Goal: Task Accomplishment & Management: Use online tool/utility

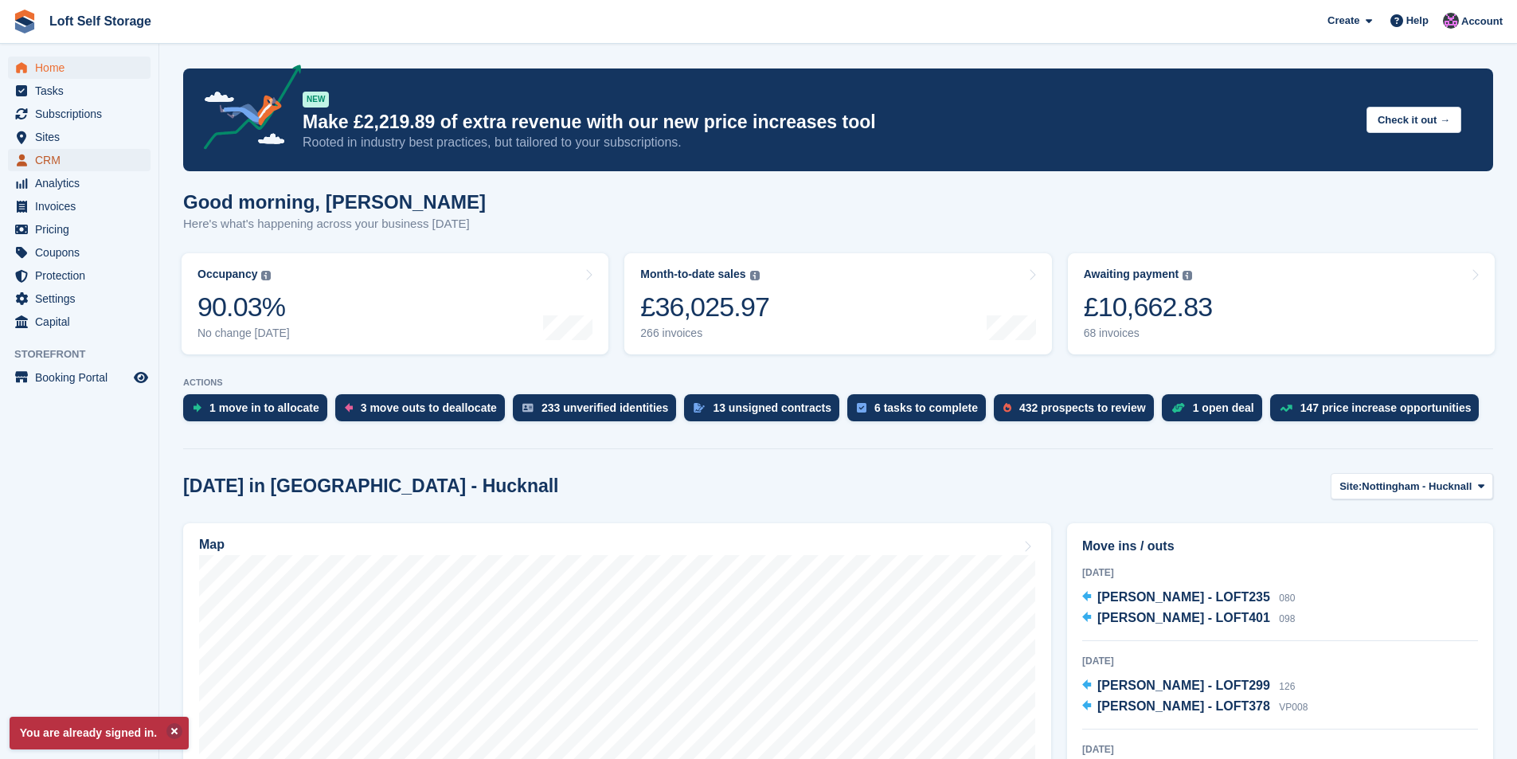
click at [61, 159] on span "CRM" at bounding box center [83, 160] width 96 height 22
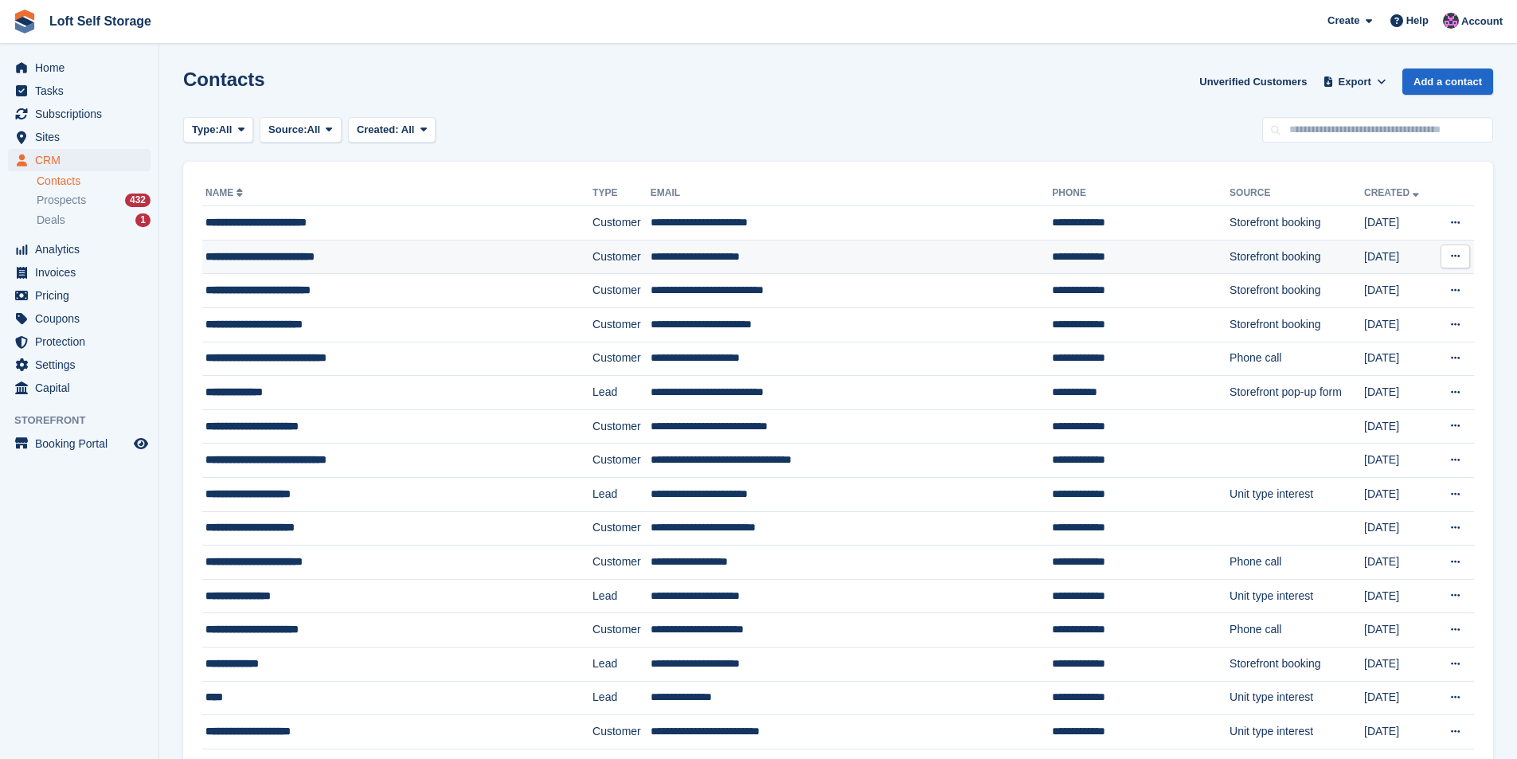
click at [303, 260] on div "**********" at bounding box center [366, 256] width 322 height 17
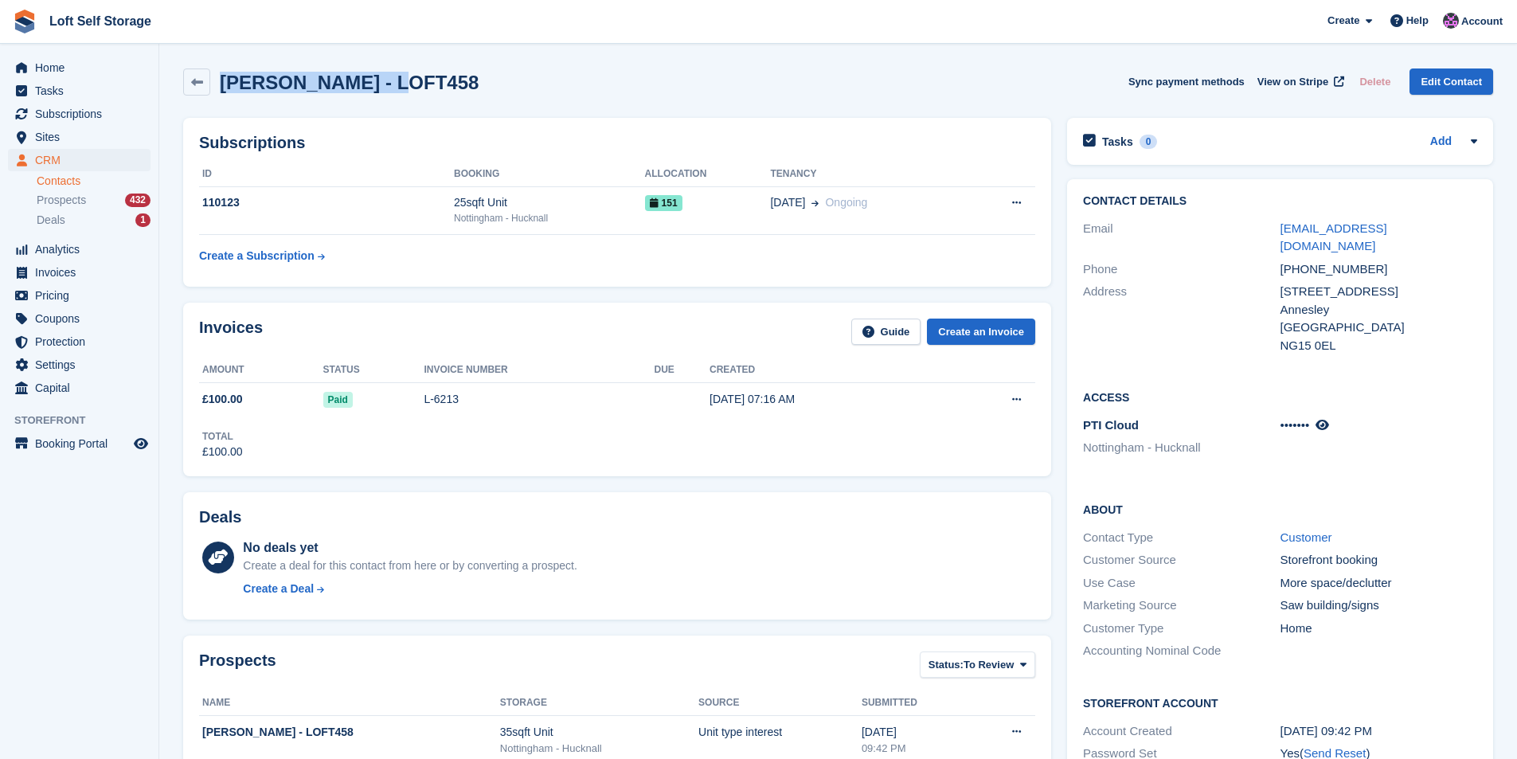
drag, startPoint x: 379, startPoint y: 84, endPoint x: 225, endPoint y: 77, distance: 154.6
click at [225, 77] on h2 "Simon William Lax - LOFT458" at bounding box center [349, 82] width 259 height 21
drag, startPoint x: 225, startPoint y: 79, endPoint x: 275, endPoint y: 119, distance: 64.5
copy h2 "Simon William Lax"
click at [1350, 283] on div "13 Pella Grove" at bounding box center [1378, 292] width 197 height 18
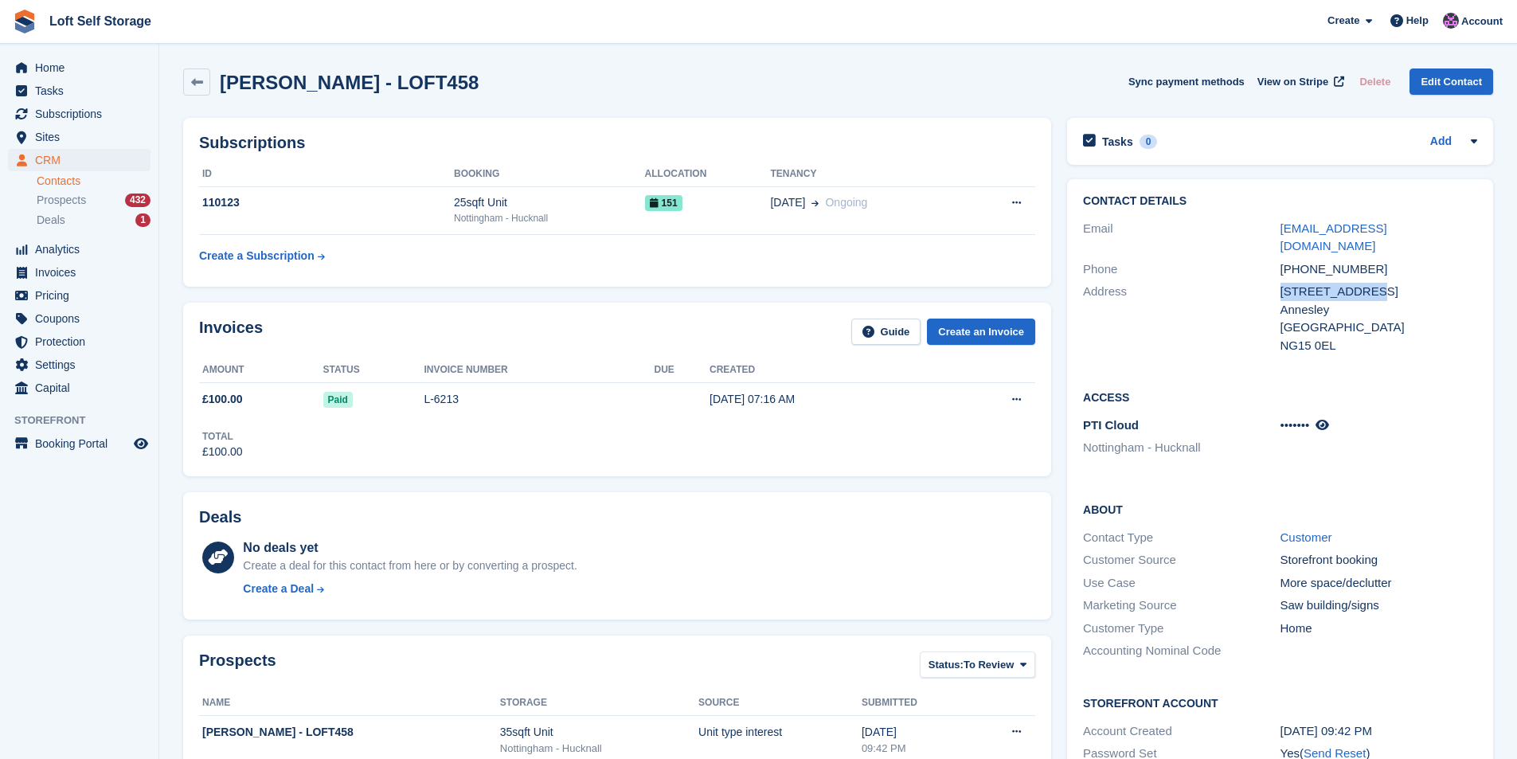
drag, startPoint x: 1358, startPoint y: 275, endPoint x: 1279, endPoint y: 273, distance: 78.8
click at [1279, 280] on div "Address 13 Pella Grove Annesley United Kingdom NG15 0EL" at bounding box center [1280, 318] width 394 height 76
copy div "13 Pella Grove"
drag, startPoint x: 1365, startPoint y: 249, endPoint x: 1281, endPoint y: 248, distance: 83.6
click at [1281, 260] on div "+447496135265" at bounding box center [1378, 269] width 197 height 18
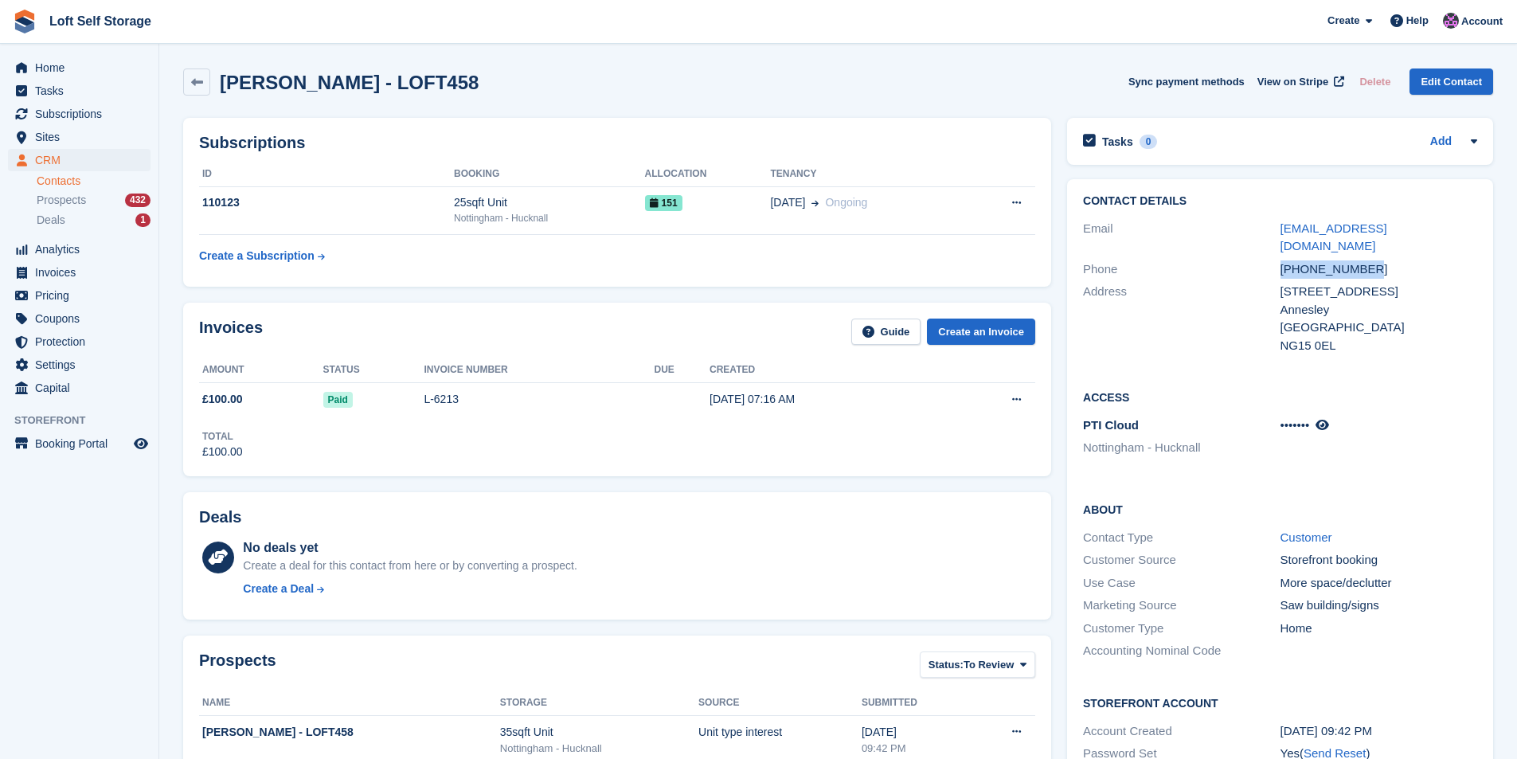
copy div "+447496135265"
click at [1339, 319] on div "United Kingdom" at bounding box center [1378, 328] width 197 height 18
drag, startPoint x: 1423, startPoint y: 228, endPoint x: 1281, endPoint y: 233, distance: 141.8
click at [1281, 233] on div "simonlax1989@gmail.com" at bounding box center [1378, 238] width 197 height 36
copy link "simonlax1989@gmail.com"
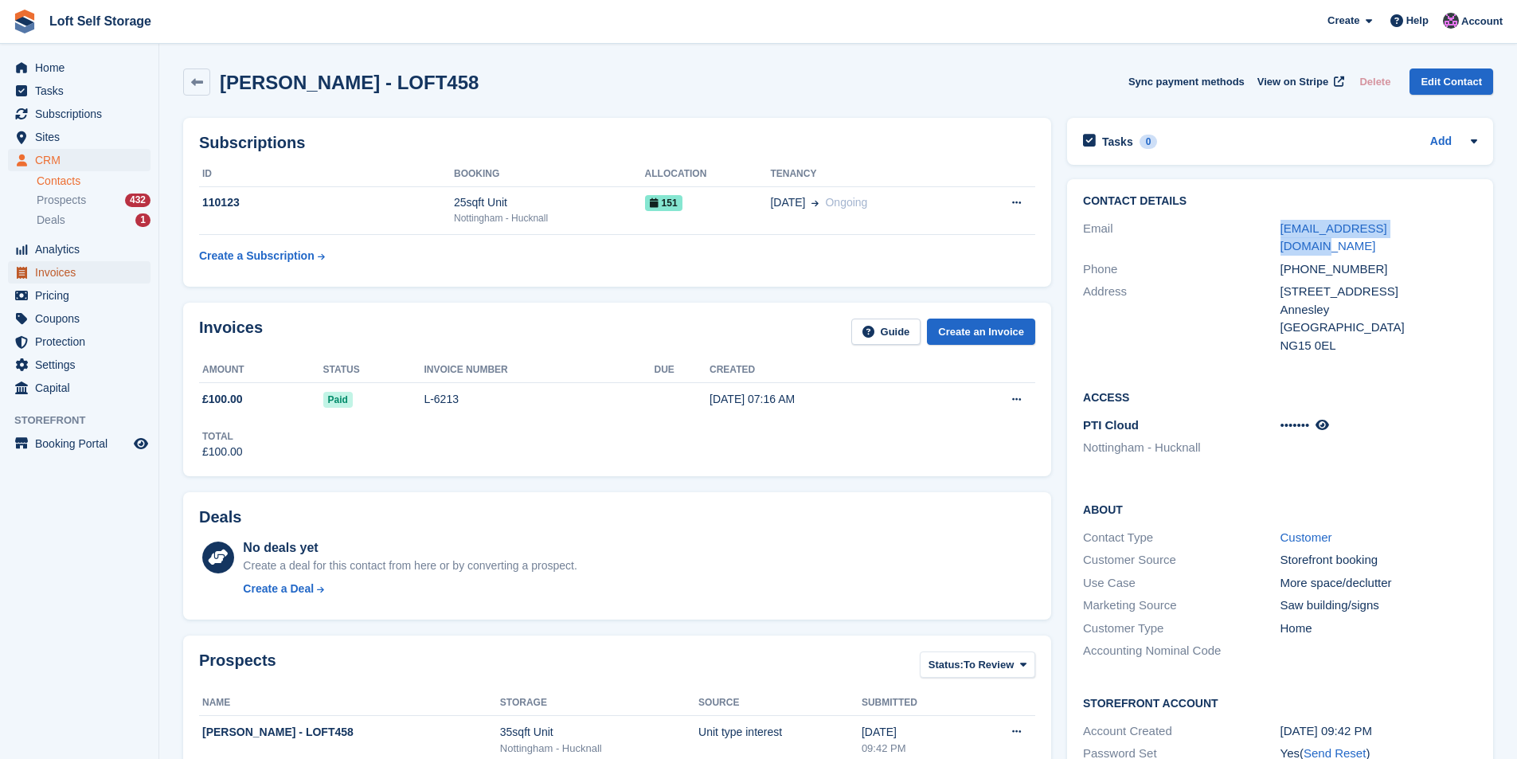
click at [47, 272] on span "Invoices" at bounding box center [83, 272] width 96 height 22
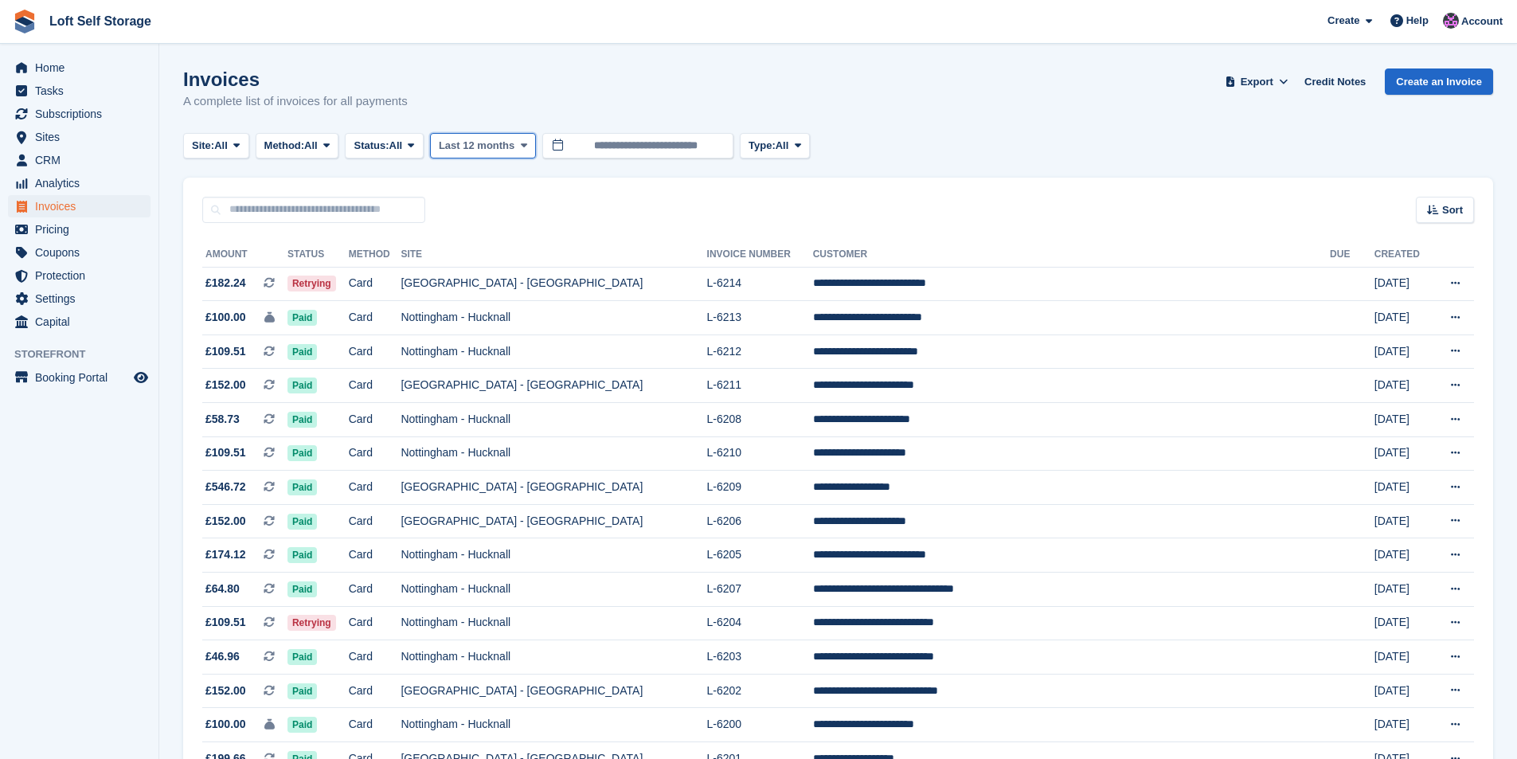
click at [472, 142] on span "Last 12 months" at bounding box center [477, 146] width 76 height 16
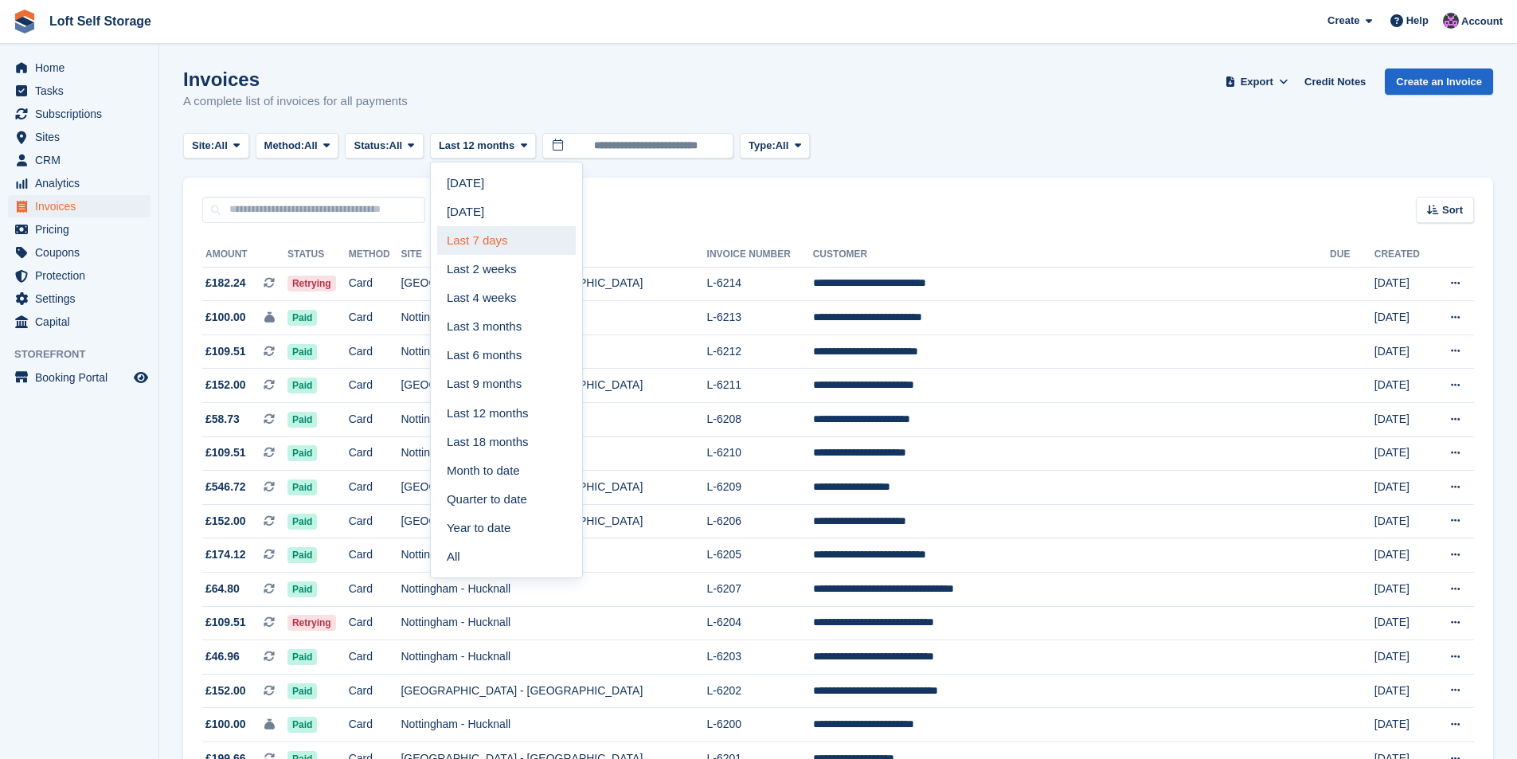
click at [490, 245] on link "Last 7 days" at bounding box center [506, 240] width 139 height 29
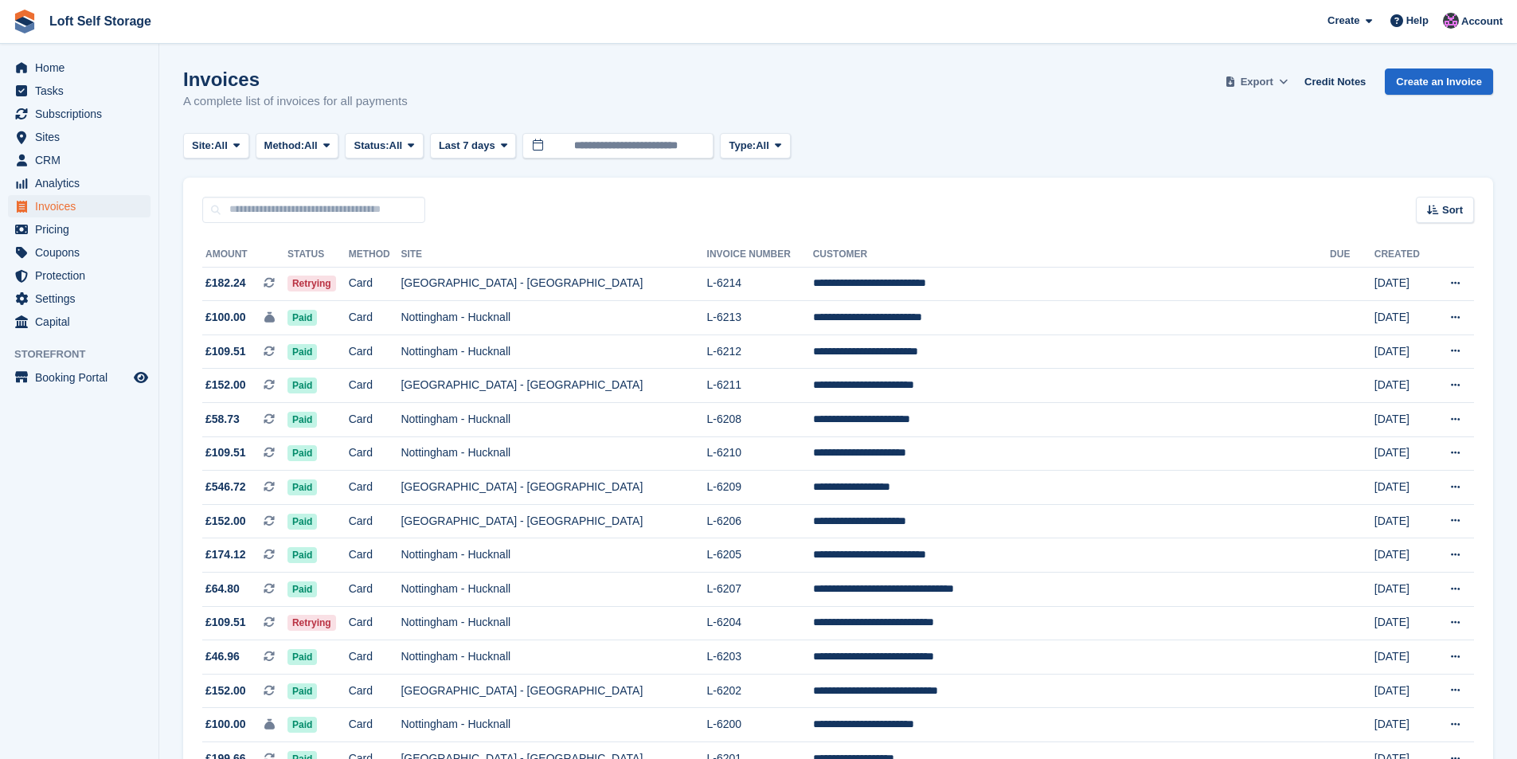
click at [1238, 85] on span at bounding box center [1230, 82] width 16 height 16
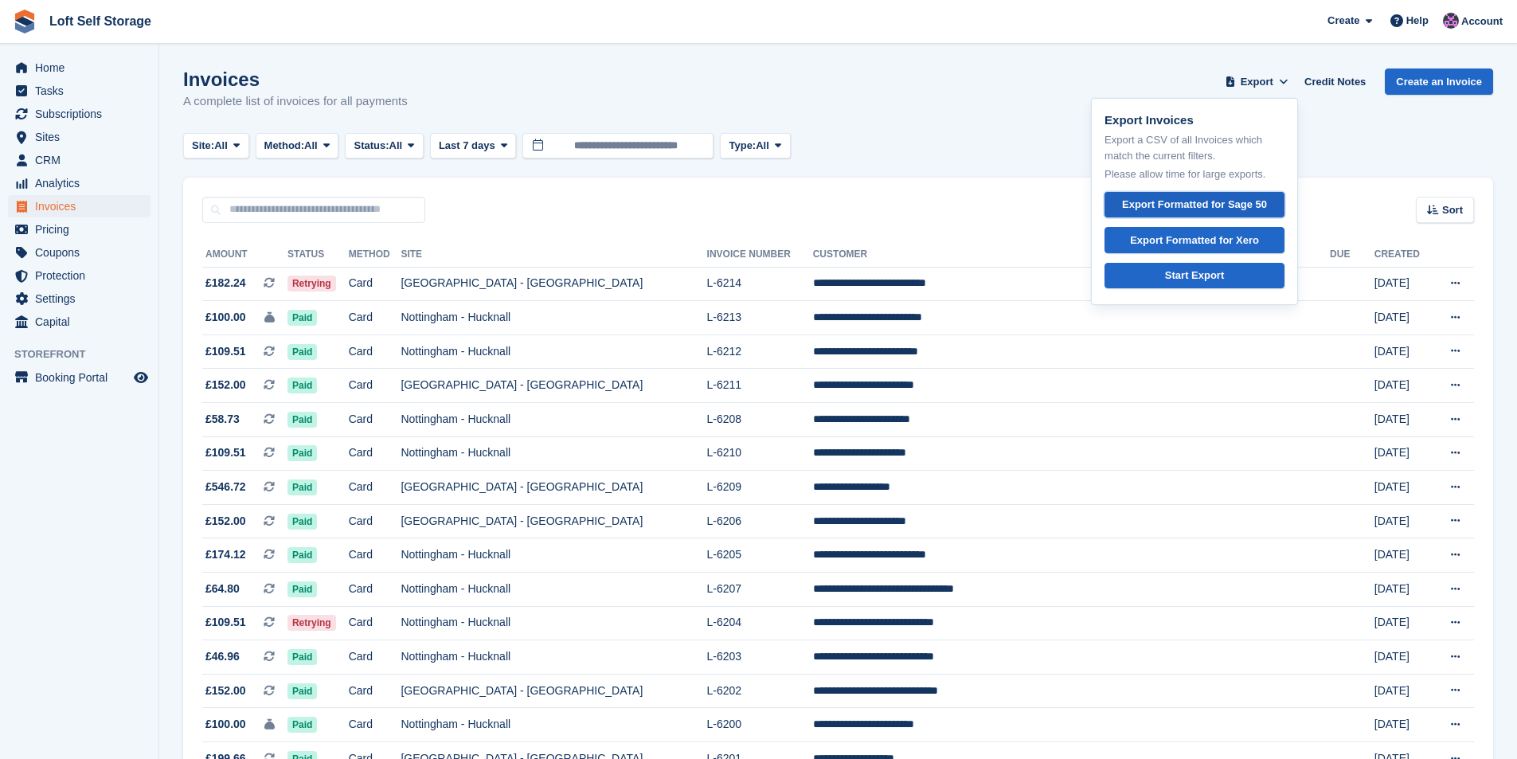
click at [1257, 194] on link "Export Formatted for Sage 50" at bounding box center [1194, 205] width 180 height 26
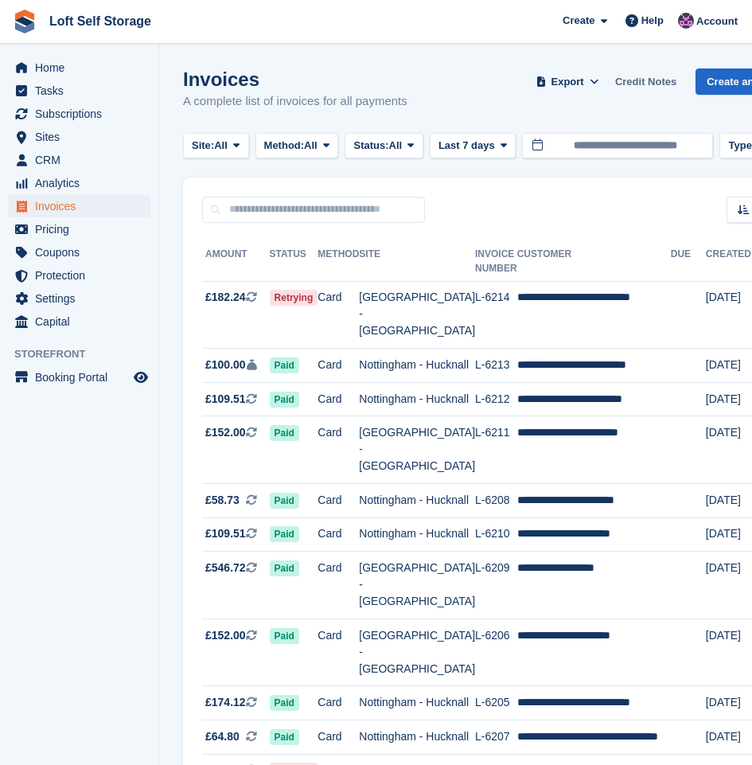
click at [631, 83] on link "Credit Notes" at bounding box center [646, 81] width 74 height 26
